Goal: Task Accomplishment & Management: Complete application form

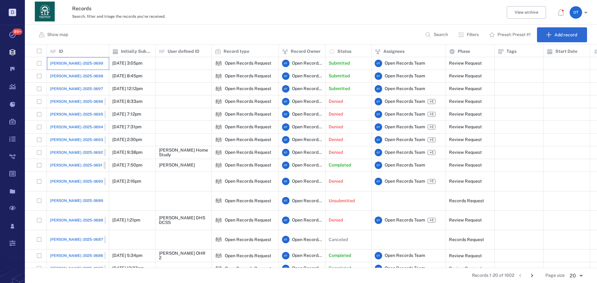
click at [81, 57] on div "[PERSON_NAME]-2025-0699" at bounding box center [78, 63] width 56 height 12
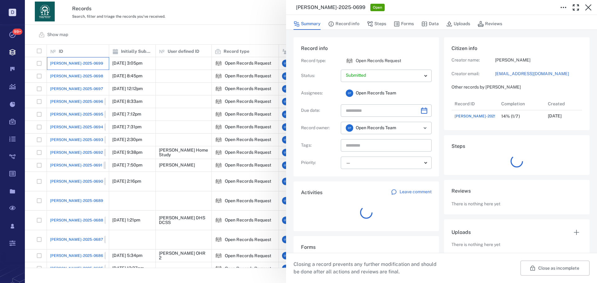
scroll to position [25, 123]
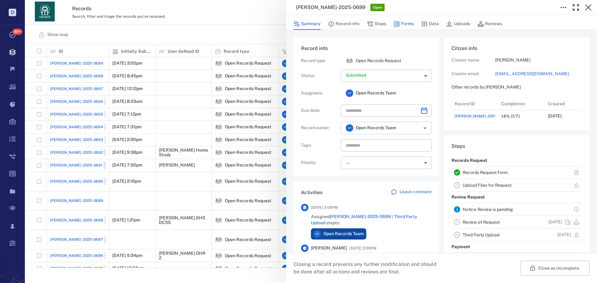
click at [399, 24] on icon "button" at bounding box center [397, 24] width 6 height 6
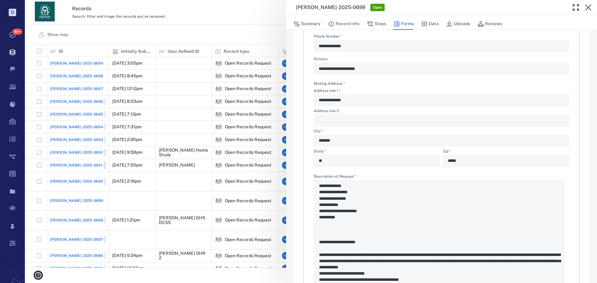
scroll to position [31, 0]
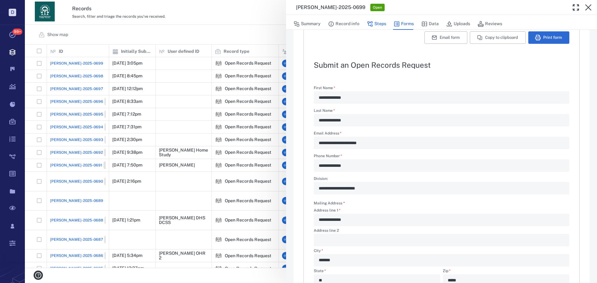
click at [373, 21] on button "Steps" at bounding box center [376, 24] width 19 height 12
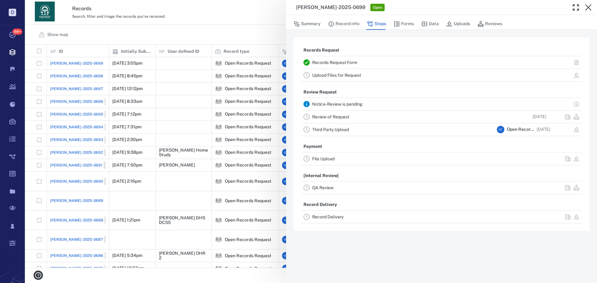
click at [347, 117] on link "Review of Request" at bounding box center [330, 116] width 37 height 5
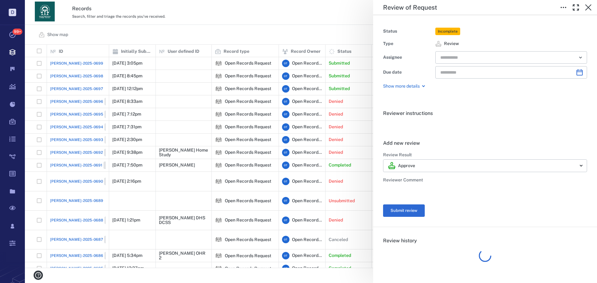
type input "**********"
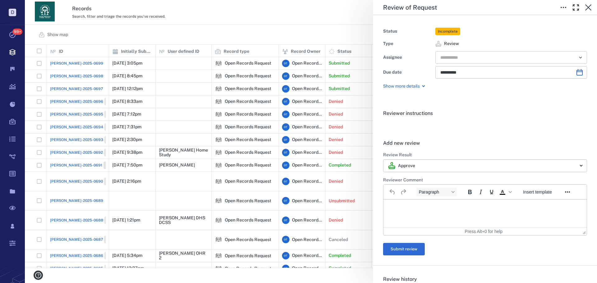
click at [477, 60] on input "text" at bounding box center [504, 57] width 129 height 9
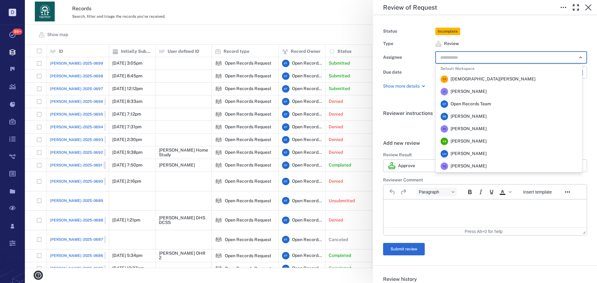
click at [477, 117] on span "Rochelle Stembridge" at bounding box center [468, 116] width 36 height 6
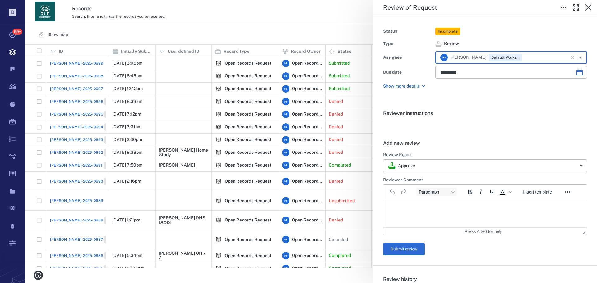
click at [275, 37] on div "**********" at bounding box center [311, 141] width 572 height 283
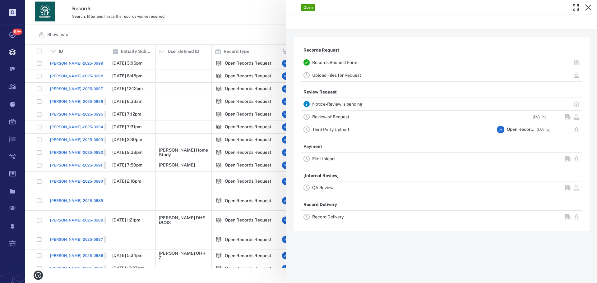
click at [283, 33] on div "Open Records Request Records Request Form Upload Files for Request Review Reque…" at bounding box center [311, 141] width 572 height 283
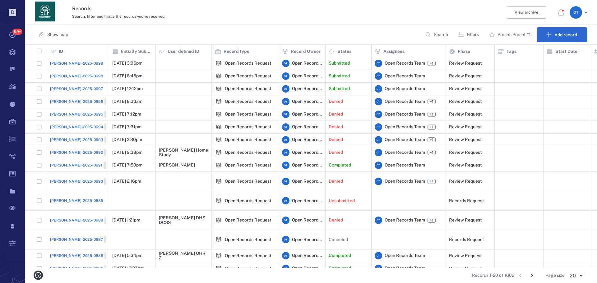
scroll to position [219, 568]
click at [262, 21] on div "Records Search, filter and triage the records you've received. View archive O T" at bounding box center [311, 12] width 572 height 25
click at [69, 76] on span "[PERSON_NAME]-2025-0698" at bounding box center [76, 76] width 53 height 6
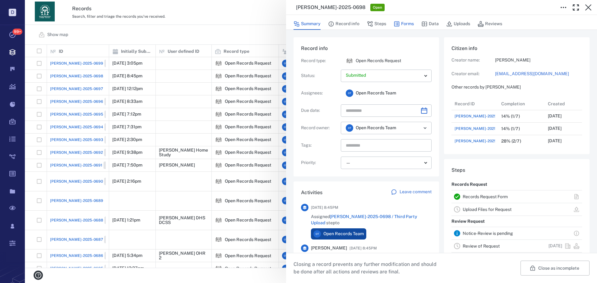
click at [398, 22] on icon "button" at bounding box center [396, 23] width 5 height 5
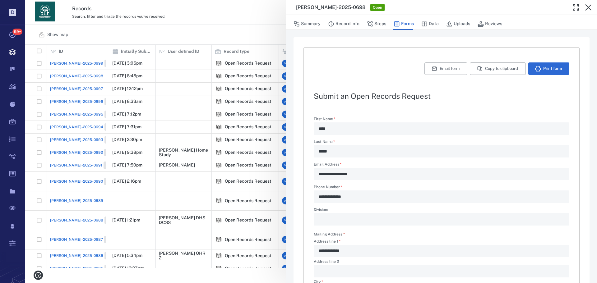
scroll to position [150, 0]
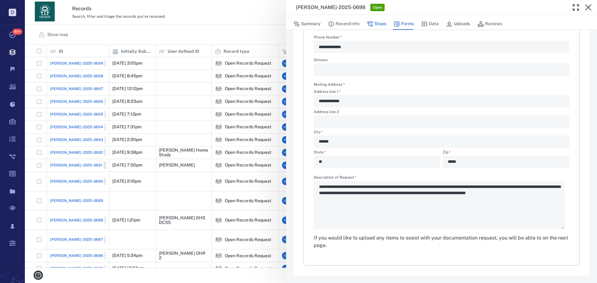
click at [383, 24] on button "Steps" at bounding box center [376, 24] width 19 height 12
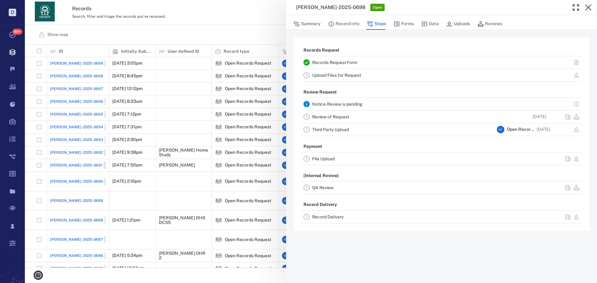
click at [332, 120] on div "Review of Request" at bounding box center [403, 116] width 182 height 7
click at [332, 118] on link "Review of Request" at bounding box center [330, 116] width 37 height 5
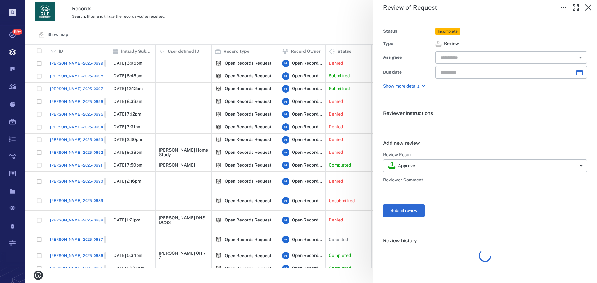
type input "**********"
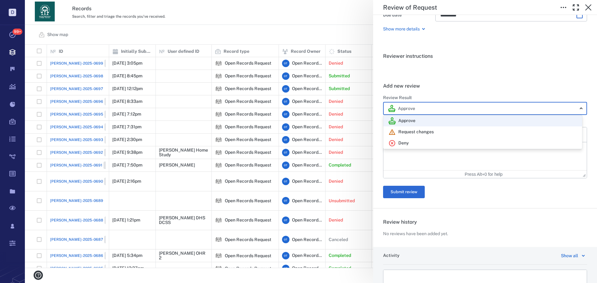
click at [444, 105] on body "D Tasks 99+ Records Boards Dashboard Reports Record types Guide steps Rules For…" at bounding box center [298, 141] width 597 height 283
drag, startPoint x: 418, startPoint y: 142, endPoint x: 426, endPoint y: 154, distance: 14.6
click at [418, 141] on div "Deny" at bounding box center [482, 143] width 189 height 7
type input "******"
click at [426, 154] on div at bounding box center [298, 141] width 597 height 283
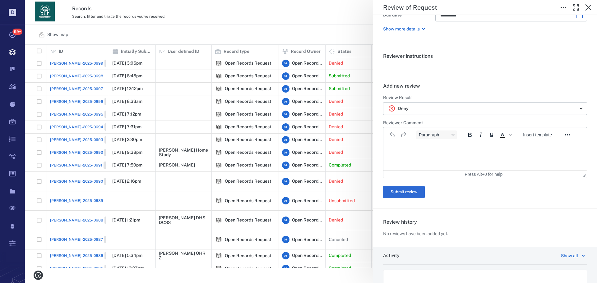
click at [440, 154] on html at bounding box center [484, 150] width 203 height 16
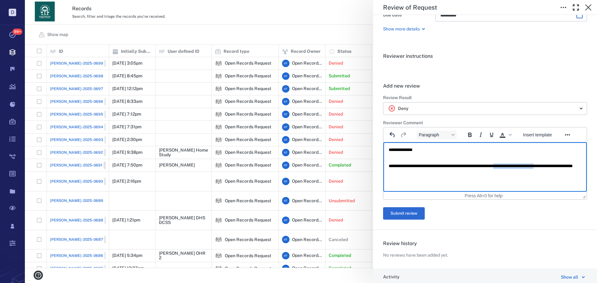
drag, startPoint x: 573, startPoint y: 168, endPoint x: 519, endPoint y: 164, distance: 53.6
click at [519, 164] on p "**********" at bounding box center [483, 168] width 188 height 11
drag, startPoint x: 403, startPoint y: 173, endPoint x: 560, endPoint y: 166, distance: 157.7
click at [560, 166] on p "**********" at bounding box center [483, 168] width 188 height 11
click at [417, 214] on button "Submit review" at bounding box center [404, 213] width 42 height 12
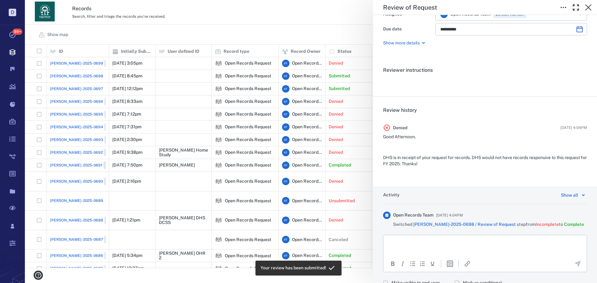
scroll to position [57, 0]
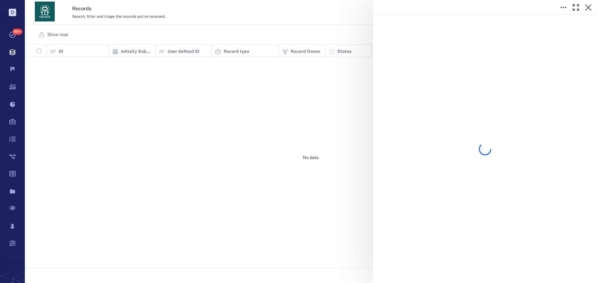
scroll to position [219, 568]
click at [264, 22] on div at bounding box center [311, 141] width 572 height 283
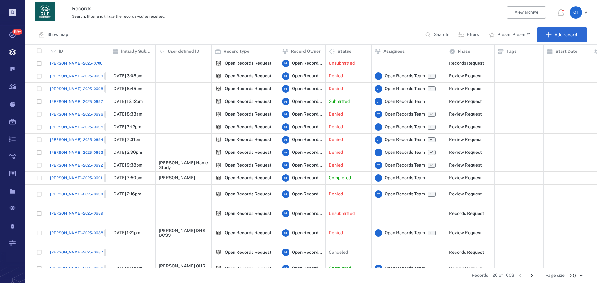
click at [275, 28] on div "Closed" at bounding box center [311, 141] width 572 height 283
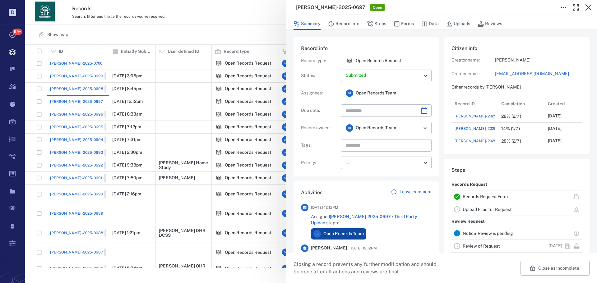
scroll to position [323, 119]
click at [355, 27] on button "Record info" at bounding box center [343, 24] width 31 height 12
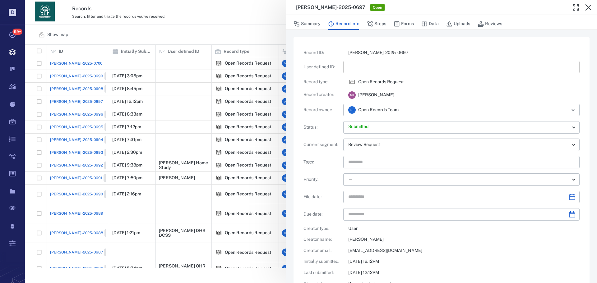
click at [373, 66] on input "text" at bounding box center [461, 67] width 226 height 12
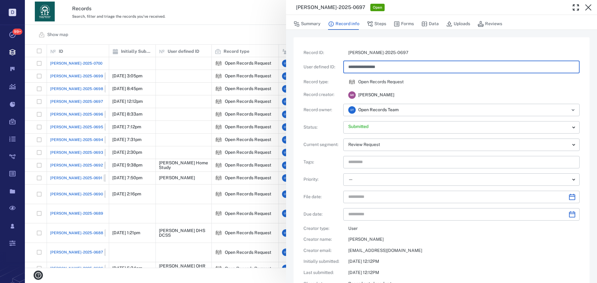
type input "**********"
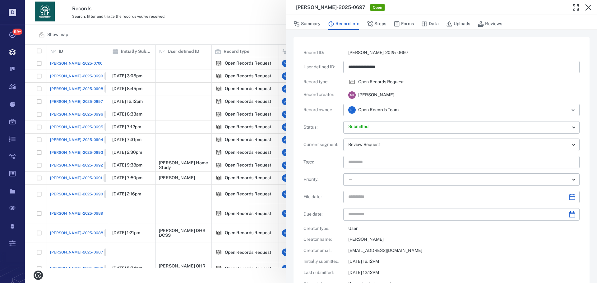
click at [460, 91] on div "M R Maha Rayan" at bounding box center [461, 95] width 236 height 8
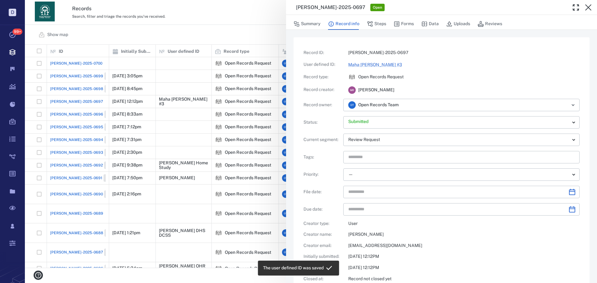
click at [413, 87] on div "M R Maha Rayan" at bounding box center [461, 90] width 236 height 8
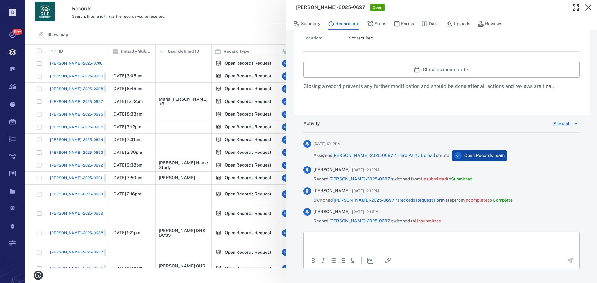
scroll to position [288, 0]
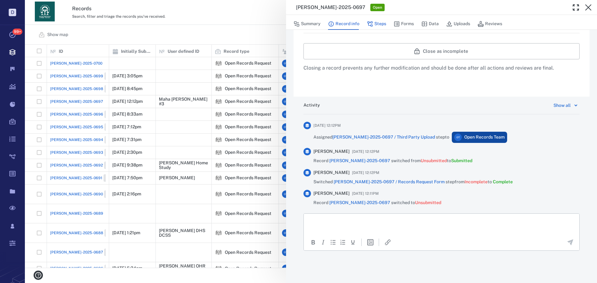
click at [377, 20] on button "Steps" at bounding box center [376, 24] width 19 height 12
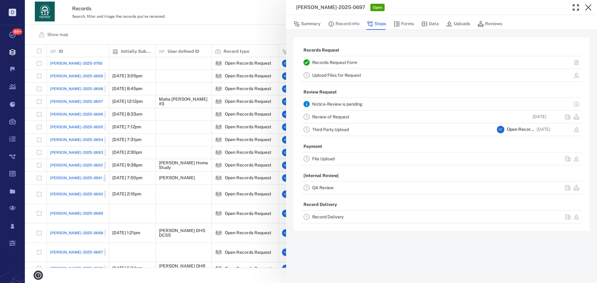
click at [341, 118] on link "Review of Request" at bounding box center [330, 116] width 37 height 5
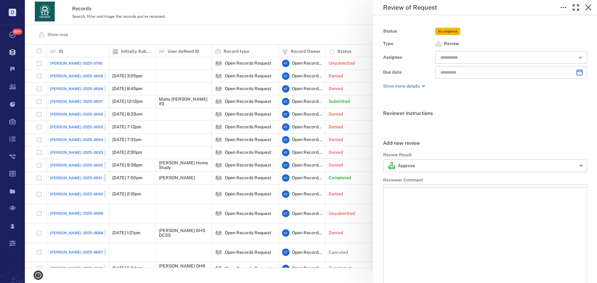
type input "**********"
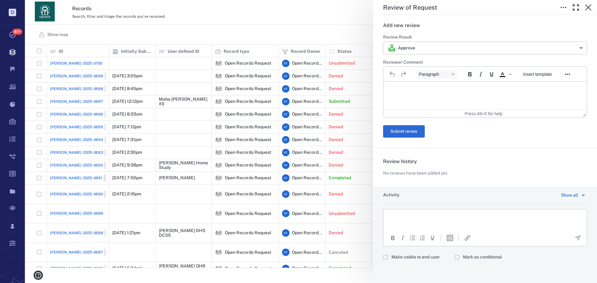
click at [421, 259] on span "Make visible to end-user" at bounding box center [415, 257] width 48 height 6
click at [436, 220] on html at bounding box center [484, 217] width 203 height 16
drag, startPoint x: 444, startPoint y: 221, endPoint x: 449, endPoint y: 227, distance: 7.3
click at [444, 221] on html at bounding box center [484, 217] width 203 height 16
click at [447, 239] on rect "Insert template" at bounding box center [450, 238] width 6 height 6
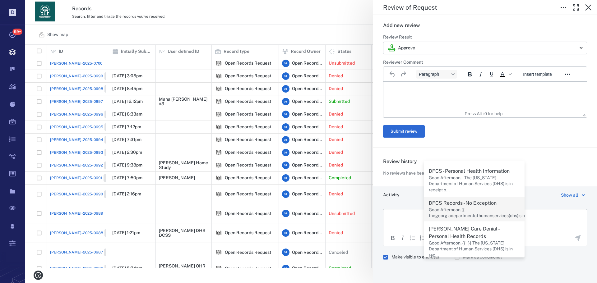
scroll to position [95, 0]
click at [477, 207] on p "Good Afternoon,{{ thegeorgiadepartmentofhumanservices(dhs)isinreceiptofyourbel.…" at bounding box center [495, 213] width 133 height 12
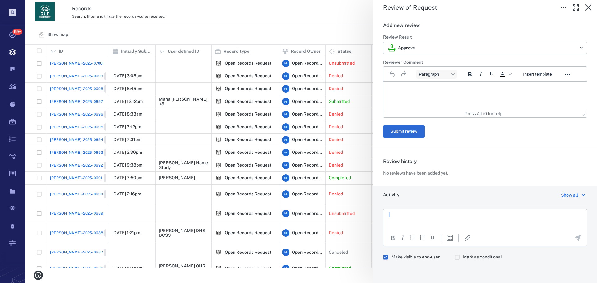
scroll to position [0, 0]
drag, startPoint x: 471, startPoint y: 222, endPoint x: 354, endPoint y: 150, distance: 137.1
click at [383, 209] on html "**********" at bounding box center [484, 287] width 203 height 156
click at [573, 5] on icon "button" at bounding box center [575, 7] width 7 height 7
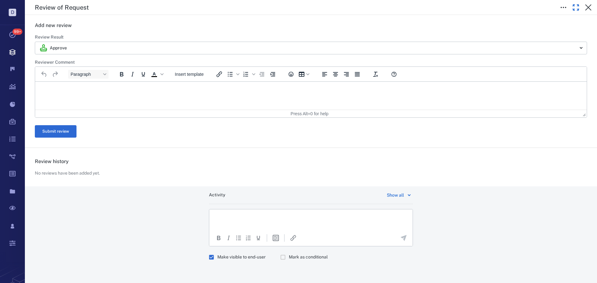
click at [291, 221] on html at bounding box center [310, 217] width 203 height 16
click at [274, 224] on html at bounding box center [310, 217] width 203 height 16
click at [274, 237] on icon "Insert template" at bounding box center [275, 237] width 7 height 7
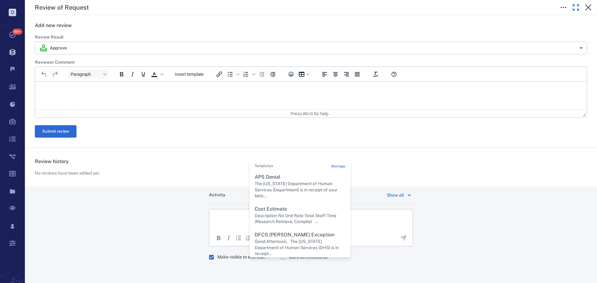
click at [242, 219] on p "Rich Text Area. Press ALT-0 for help." at bounding box center [310, 217] width 193 height 6
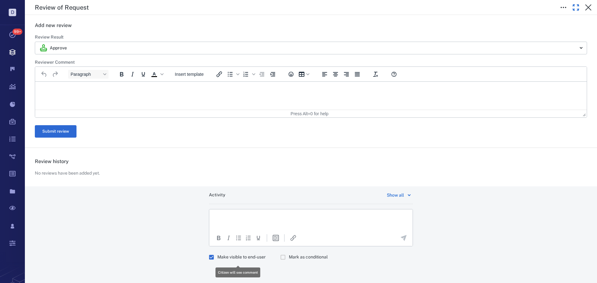
click at [296, 225] on html at bounding box center [310, 217] width 203 height 16
click at [290, 237] on icon "Insert/edit link" at bounding box center [292, 237] width 7 height 7
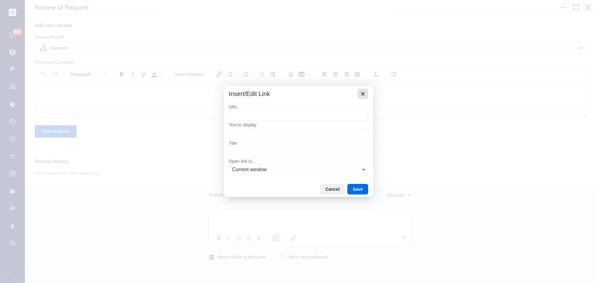
click at [361, 93] on icon "Close" at bounding box center [362, 93] width 7 height 7
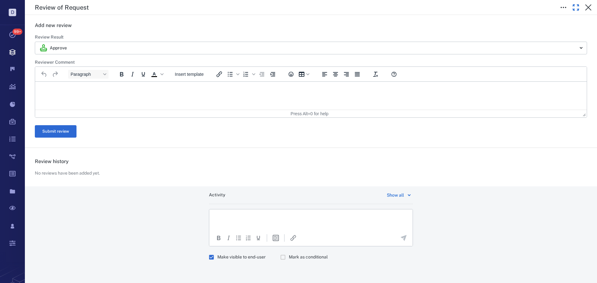
click at [268, 241] on div at bounding box center [275, 237] width 17 height 7
click at [269, 240] on div at bounding box center [275, 237] width 17 height 7
click at [273, 239] on rect "Insert template" at bounding box center [276, 238] width 6 height 6
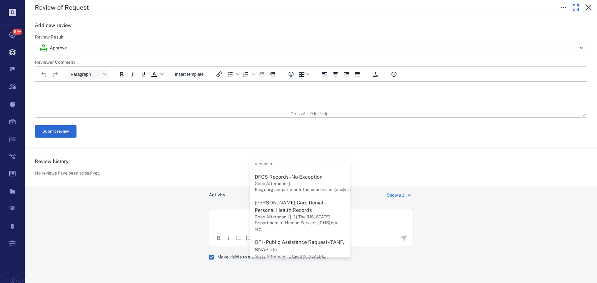
scroll to position [124, 0]
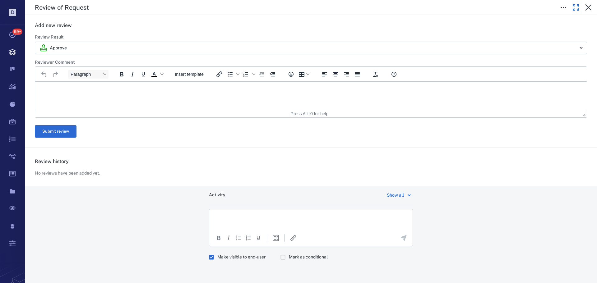
click at [359, 202] on div "Activity Show all" at bounding box center [311, 197] width 204 height 13
click at [366, 212] on html at bounding box center [310, 217] width 203 height 16
click at [384, 225] on html at bounding box center [310, 217] width 203 height 16
click at [269, 232] on div "To open the popup, press Shift+Enter To open the popup, press Shift+Enter" at bounding box center [310, 238] width 203 height 14
click at [273, 236] on icon "Insert template" at bounding box center [275, 237] width 7 height 7
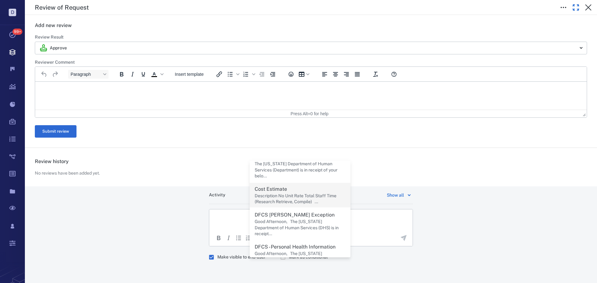
scroll to position [31, 0]
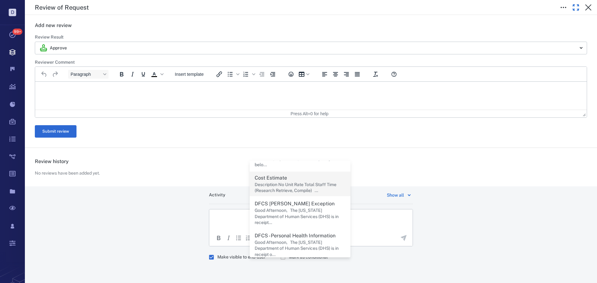
click at [304, 190] on p "Description No Unit Rate Total Staff Time (Research Retrieve, Compile) ..." at bounding box center [300, 188] width 91 height 12
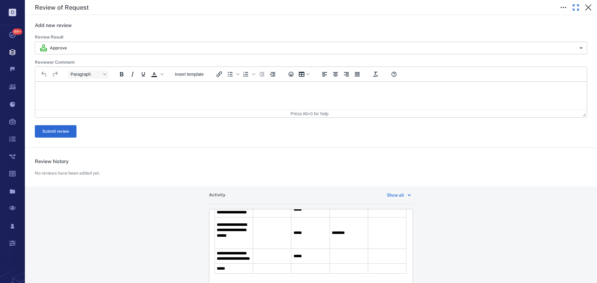
scroll to position [0, 0]
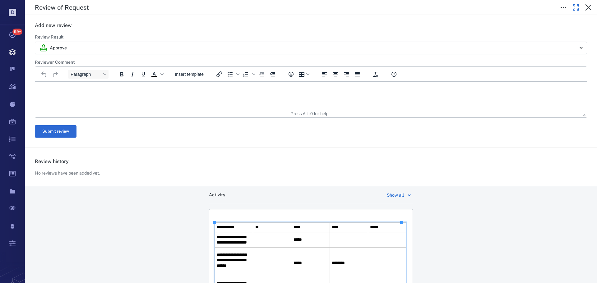
click at [284, 240] on td "Rich Text Area. Press ALT-0 for help." at bounding box center [272, 239] width 38 height 15
click at [248, 248] on td "**********" at bounding box center [234, 239] width 38 height 15
click at [247, 248] on td "**********" at bounding box center [234, 239] width 38 height 15
click at [261, 246] on td "Rich Text Area. Press ALT-0 for help." at bounding box center [272, 242] width 38 height 21
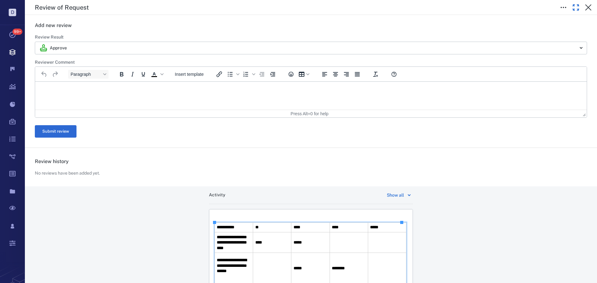
click at [342, 249] on td "Rich Text Area. Press ALT-0 for help." at bounding box center [348, 242] width 38 height 21
click at [395, 245] on td "Rich Text Area. Press ALT-0 for help." at bounding box center [387, 242] width 38 height 21
click at [286, 268] on td "Rich Text Area. Press ALT-0 for help." at bounding box center [272, 268] width 38 height 31
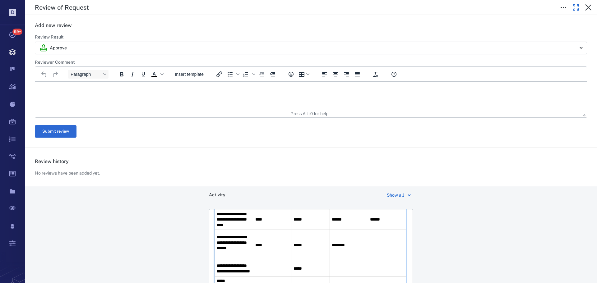
click at [368, 248] on td "Rich Text Area. Press ALT-0 for help." at bounding box center [387, 245] width 38 height 31
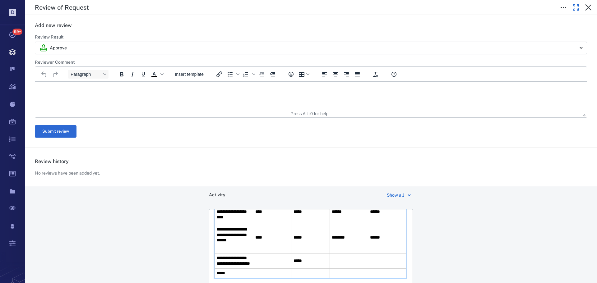
click at [276, 266] on td "Rich Text Area. Press ALT-0 for help." at bounding box center [272, 261] width 38 height 15
click at [387, 266] on td "Rich Text Area. Press ALT-0 for help." at bounding box center [387, 261] width 38 height 15
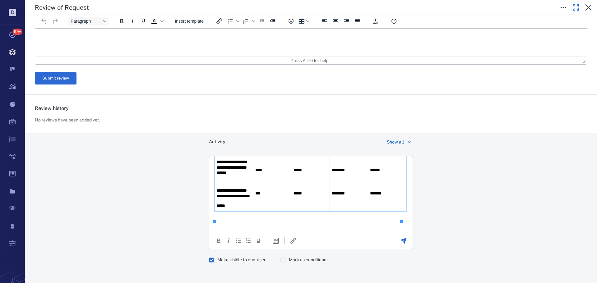
scroll to position [174, 0]
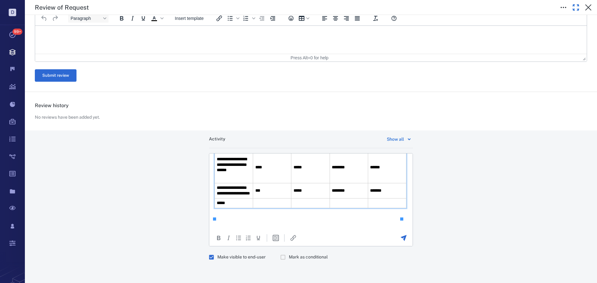
click at [376, 204] on td "Rich Text Area. Press ALT-0 for help." at bounding box center [387, 203] width 38 height 10
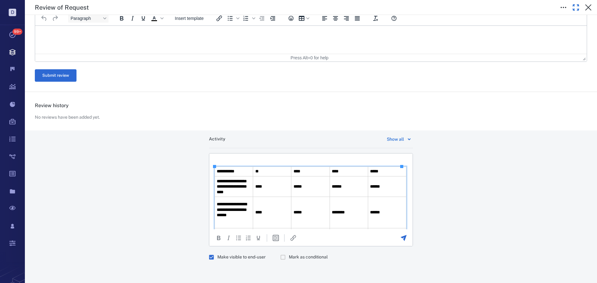
drag, startPoint x: 236, startPoint y: 165, endPoint x: 236, endPoint y: 161, distance: 4.1
click at [235, 165] on body "**********" at bounding box center [310, 214] width 193 height 111
click at [236, 159] on p "Rich Text Area. Press ALT-0 for help." at bounding box center [310, 162] width 193 height 6
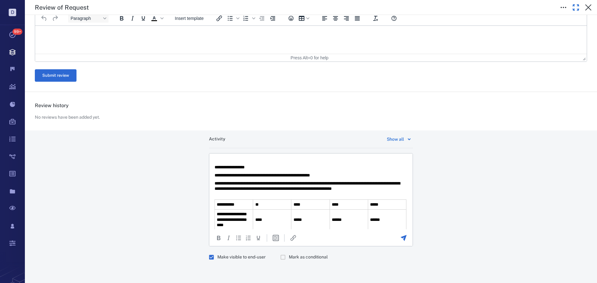
scroll to position [31, 0]
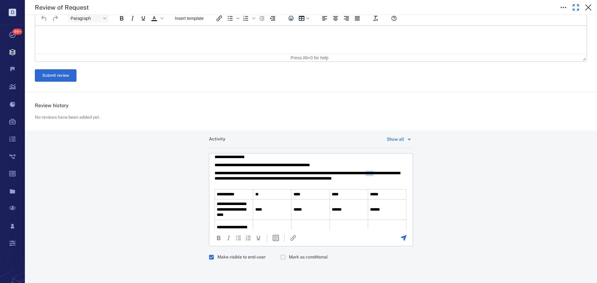
drag, startPoint x: 241, startPoint y: 179, endPoint x: 233, endPoint y: 176, distance: 8.1
click at [233, 176] on p "**********" at bounding box center [308, 179] width 188 height 16
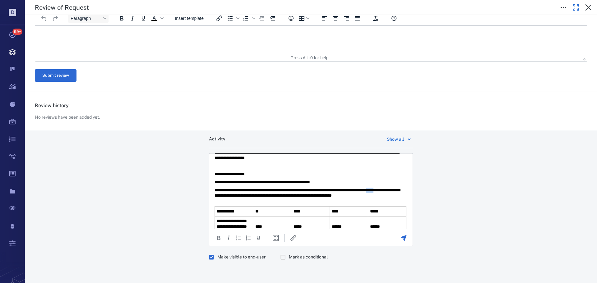
scroll to position [0, 0]
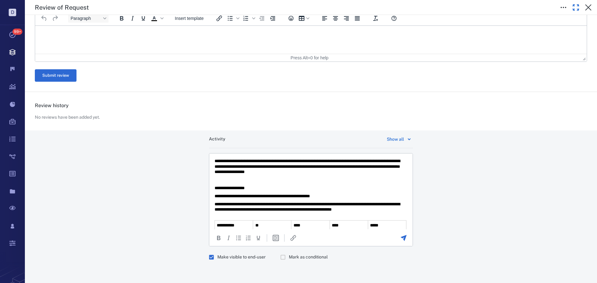
click at [249, 204] on p "**********" at bounding box center [308, 210] width 188 height 16
click at [214, 195] on html "**********" at bounding box center [310, 241] width 203 height 175
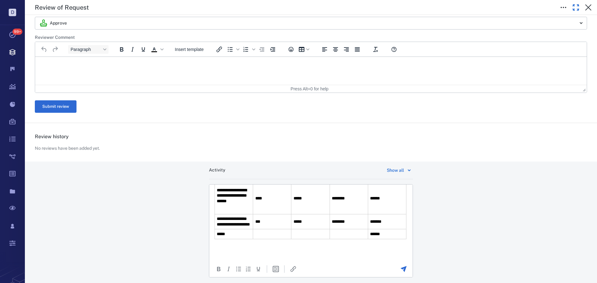
scroll to position [102, 0]
click at [290, 243] on p "Rich Text Area. Press ALT-0 for help." at bounding box center [310, 245] width 193 height 6
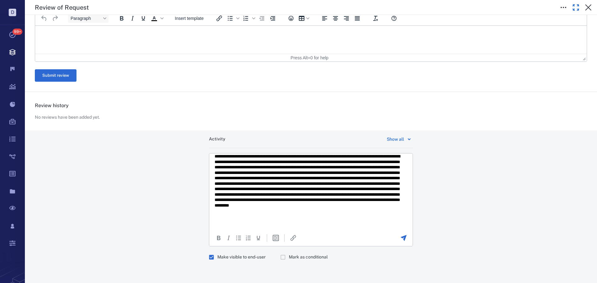
scroll to position [179, 0]
drag, startPoint x: 323, startPoint y: 219, endPoint x: 306, endPoint y: 164, distance: 57.0
click at [311, 161] on p "Rich Text Area. Press ALT-0 for help." at bounding box center [308, 183] width 188 height 65
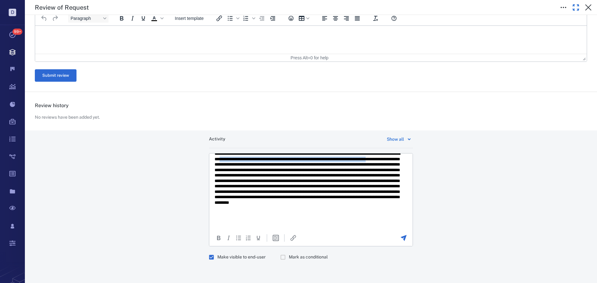
drag, startPoint x: 274, startPoint y: 165, endPoint x: 269, endPoint y: 168, distance: 5.8
click at [270, 168] on p "Rich Text Area. Press ALT-0 for help." at bounding box center [308, 183] width 188 height 65
click at [267, 169] on p "Rich Text Area. Press ALT-0 for help." at bounding box center [308, 183] width 188 height 65
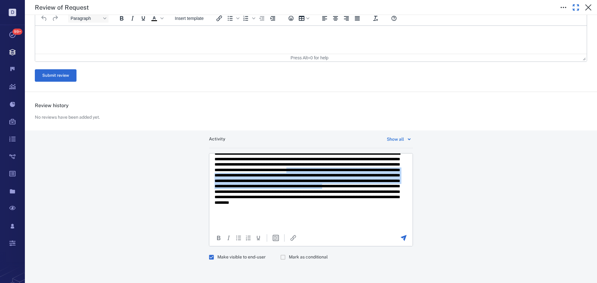
drag, startPoint x: 264, startPoint y: 182, endPoint x: 289, endPoint y: 201, distance: 31.5
click at [289, 201] on p "Rich Text Area. Press ALT-0 for help." at bounding box center [308, 183] width 188 height 65
click at [289, 200] on p "Rich Text Area. Press ALT-0 for help." at bounding box center [308, 183] width 188 height 65
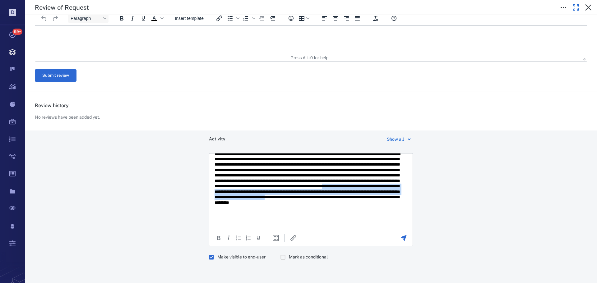
drag, startPoint x: 289, startPoint y: 199, endPoint x: 322, endPoint y: 213, distance: 35.9
click at [321, 212] on p "Rich Text Area. Press ALT-0 for help." at bounding box center [308, 183] width 188 height 65
click at [322, 213] on p "Rich Text Area. Press ALT-0 for help." at bounding box center [308, 183] width 188 height 65
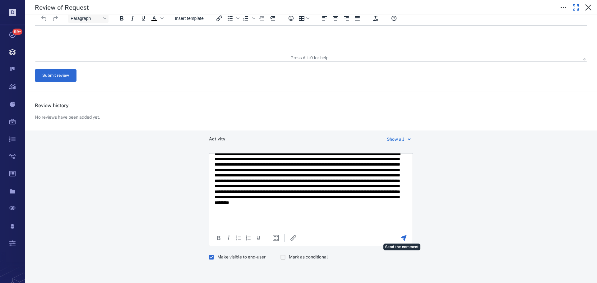
click at [401, 237] on icon "Send the comment" at bounding box center [404, 238] width 6 height 6
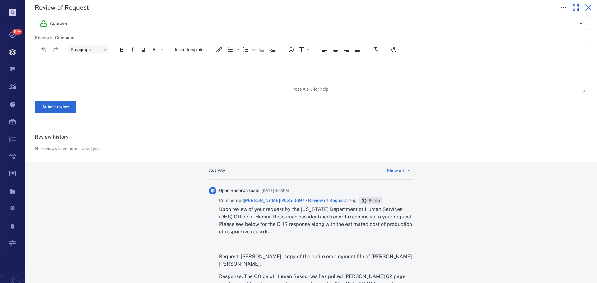
scroll to position [124, 0]
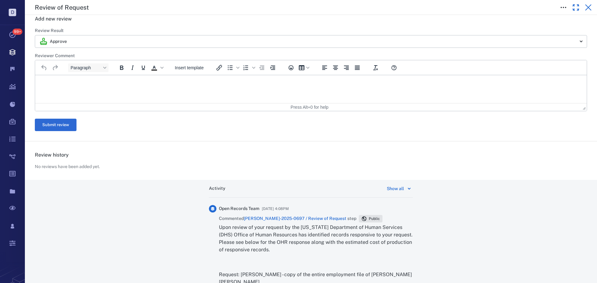
click at [591, 5] on icon "button" at bounding box center [587, 7] width 7 height 7
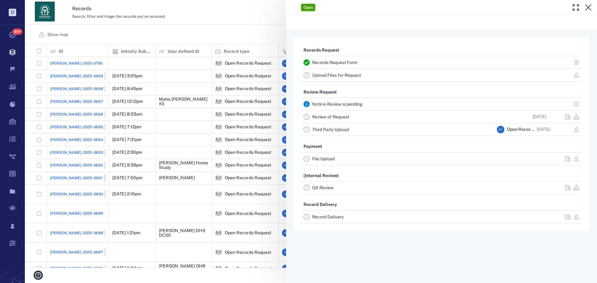
click at [373, 23] on div "Open Records Request Records Request Form Upload Files for Request Review Reque…" at bounding box center [311, 141] width 572 height 283
click at [191, 20] on div "Search, filter and triage the records you've received." at bounding box center [283, 15] width 423 height 7
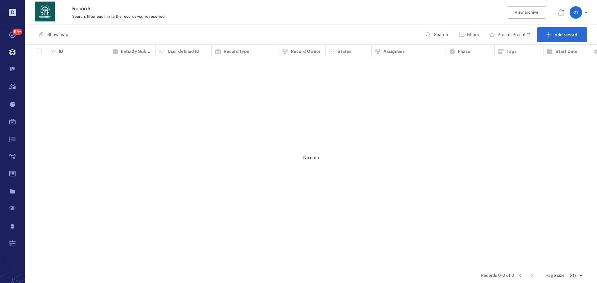
click at [255, 32] on div "Show map Search Filters Preset: Preset #1 Add record" at bounding box center [311, 35] width 572 height 20
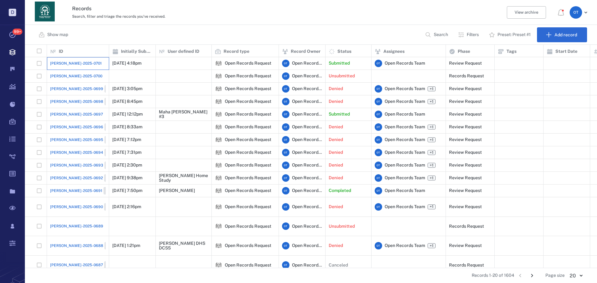
click at [71, 60] on div "[PERSON_NAME]-2025-0701" at bounding box center [78, 63] width 56 height 12
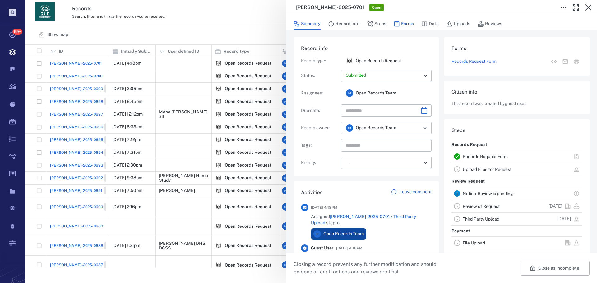
click at [394, 24] on icon "button" at bounding box center [396, 23] width 5 height 5
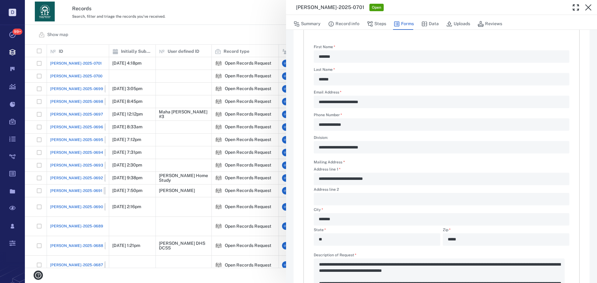
scroll to position [62, 0]
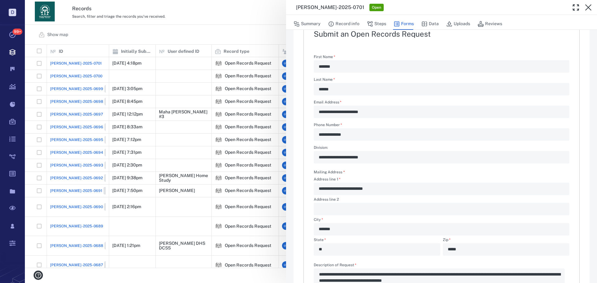
drag, startPoint x: 254, startPoint y: 53, endPoint x: 254, endPoint y: 43, distance: 9.6
click at [254, 53] on div "**********" at bounding box center [311, 141] width 572 height 283
click at [254, 43] on div "Show map Search Filters Preset: Preset #1 Add record" at bounding box center [311, 35] width 572 height 20
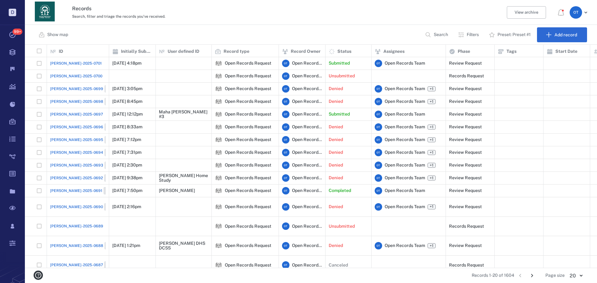
scroll to position [219, 568]
click at [73, 68] on div "[PERSON_NAME]-2025-0701" at bounding box center [78, 63] width 56 height 12
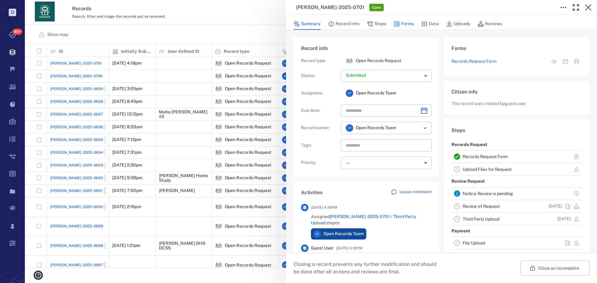
click at [396, 24] on icon "button" at bounding box center [397, 24] width 6 height 6
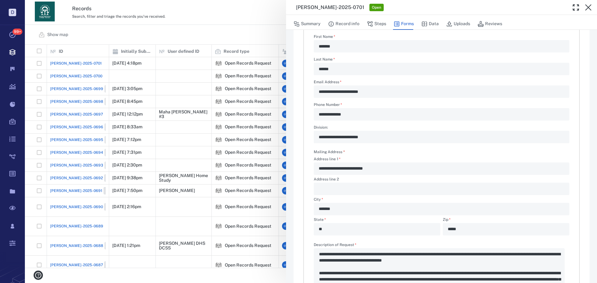
scroll to position [93, 0]
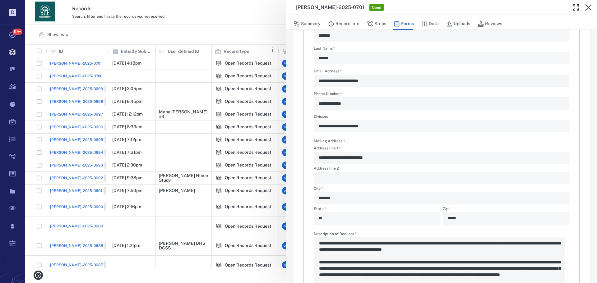
drag, startPoint x: 233, startPoint y: 64, endPoint x: 271, endPoint y: 46, distance: 42.0
click at [232, 64] on div "**********" at bounding box center [311, 141] width 572 height 283
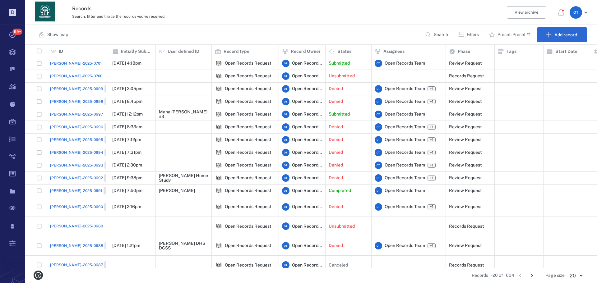
click at [261, 24] on div "Records Search, filter and triage the records you've received. View archive O T" at bounding box center [311, 12] width 572 height 25
click at [50, 66] on div "[PERSON_NAME]-2025-0701" at bounding box center [78, 63] width 56 height 12
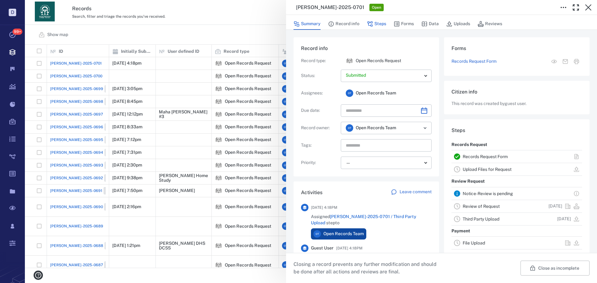
click at [385, 26] on button "Steps" at bounding box center [376, 24] width 19 height 12
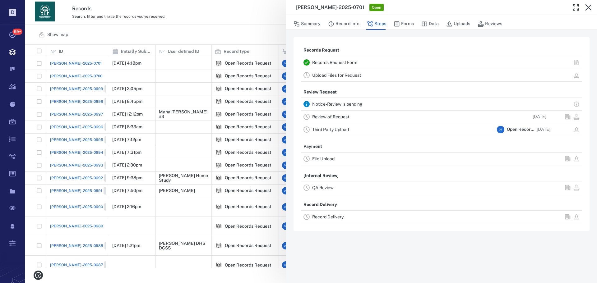
click at [332, 117] on link "Review of Request" at bounding box center [330, 116] width 37 height 5
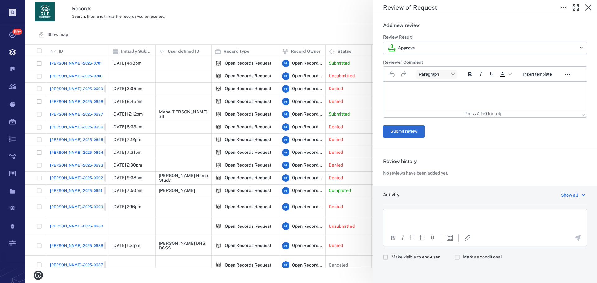
drag, startPoint x: 421, startPoint y: 55, endPoint x: 421, endPoint y: 81, distance: 25.8
click at [420, 55] on form "******** Review Result Approve ******** ​ Reviewer Comment Paragraph To open th…" at bounding box center [485, 86] width 204 height 104
click at [419, 53] on body "D Tasks 99+ Records Boards Dashboard Reports Record types Guide steps Rules For…" at bounding box center [298, 141] width 597 height 283
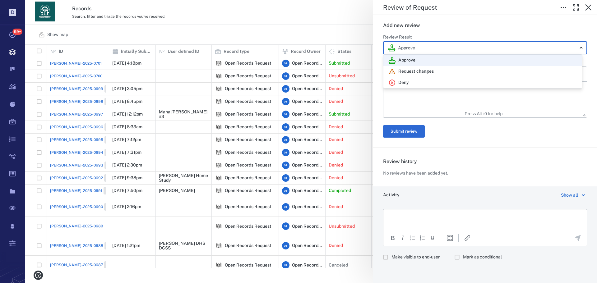
drag, startPoint x: 406, startPoint y: 84, endPoint x: 490, endPoint y: 81, distance: 84.3
click at [406, 83] on p "Deny" at bounding box center [403, 83] width 11 height 6
type input "******"
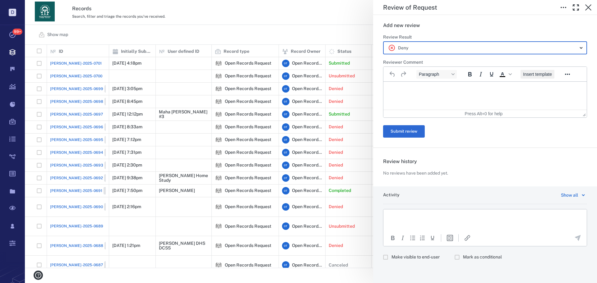
click at [536, 71] on button "Insert template" at bounding box center [537, 74] width 34 height 9
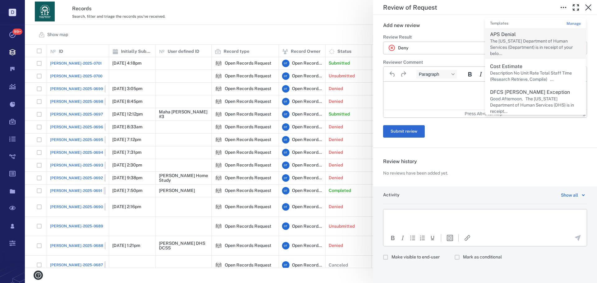
click at [524, 46] on p "The Georgia Department of Human Services (Department) is in receipt of your bel…" at bounding box center [535, 47] width 91 height 18
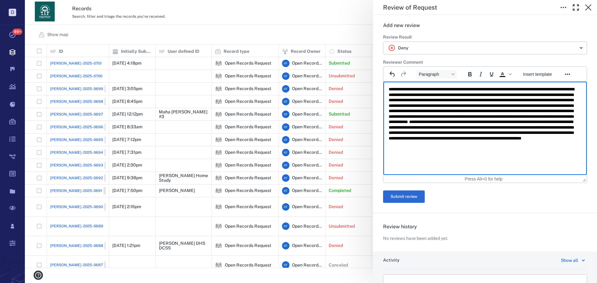
click at [399, 187] on form "****** Review Result Deny ****** ​ Reviewer Comment Paragraph To open the popup…" at bounding box center [485, 118] width 204 height 169
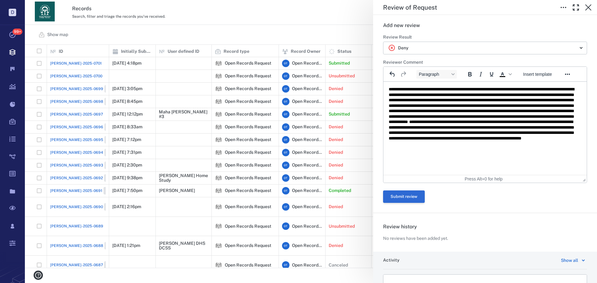
click at [412, 192] on button "Submit review" at bounding box center [404, 197] width 42 height 12
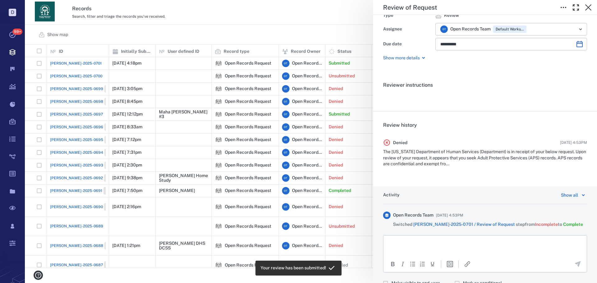
scroll to position [54, 0]
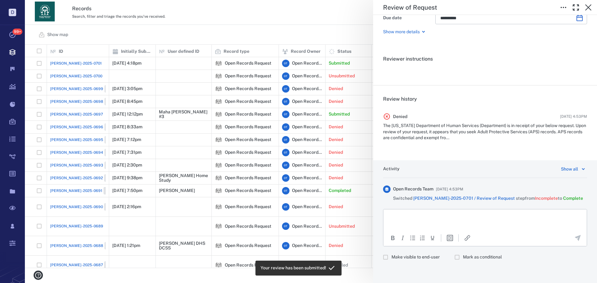
click at [210, 11] on div "**********" at bounding box center [311, 141] width 572 height 283
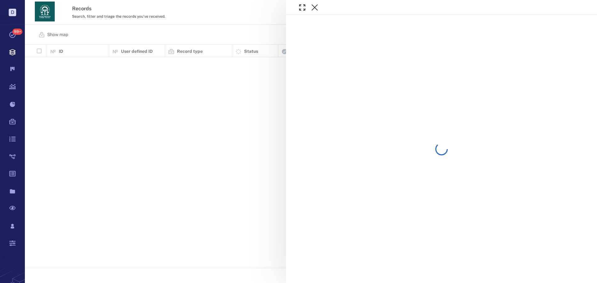
scroll to position [219, 568]
drag, startPoint x: 0, startPoint y: 0, endPoint x: 247, endPoint y: 29, distance: 248.8
click at [246, 30] on div at bounding box center [311, 141] width 572 height 283
